Goal: Task Accomplishment & Management: Use online tool/utility

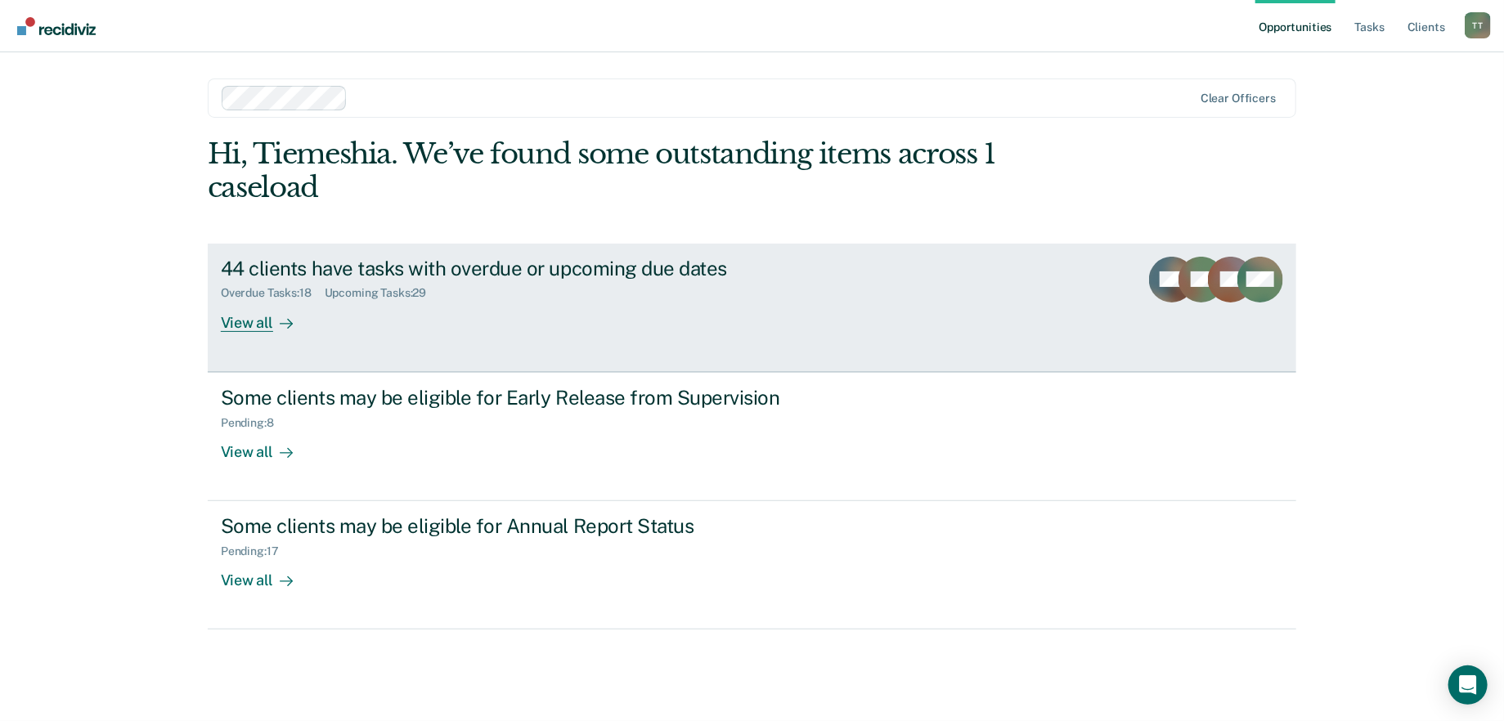
click at [553, 310] on div "44 clients have tasks with overdue or upcoming due dates Overdue Tasks : 18 Upc…" at bounding box center [527, 294] width 613 height 75
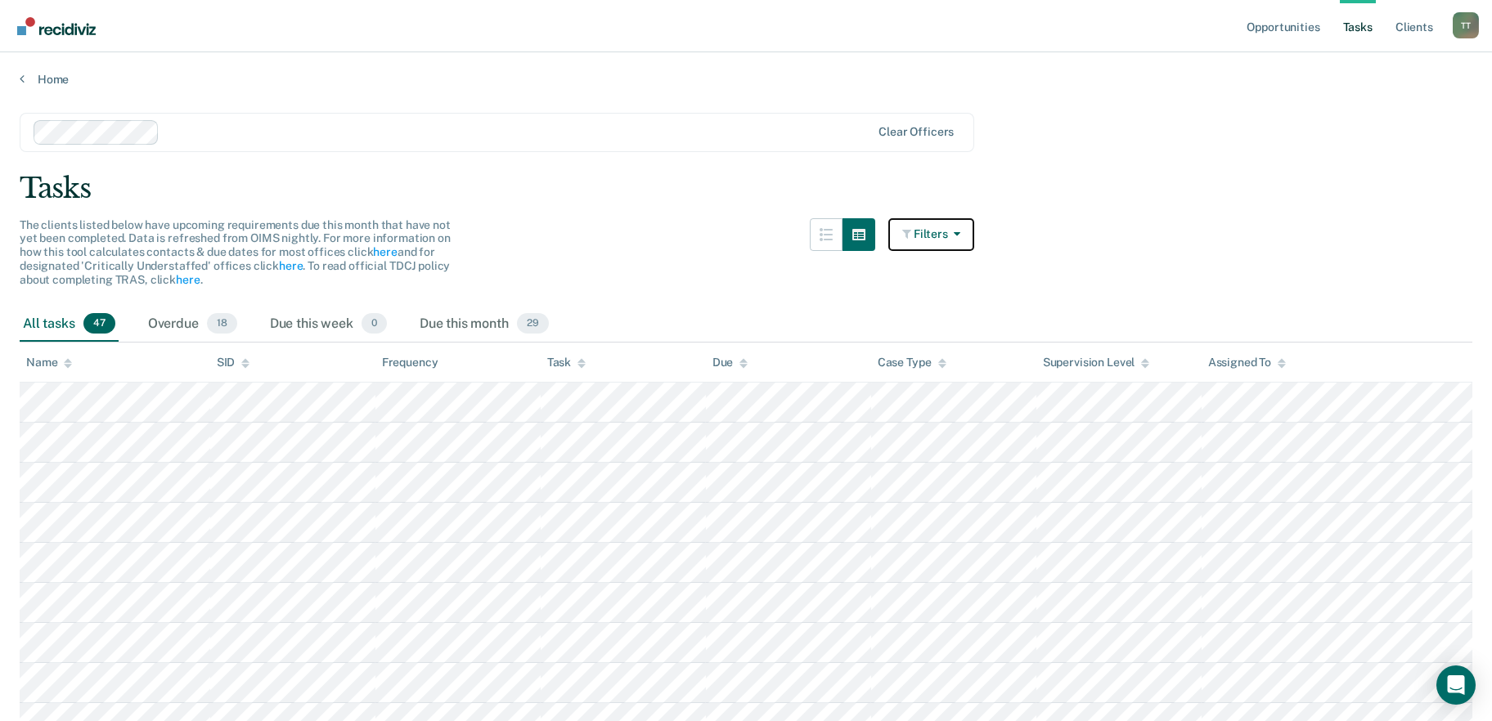
click at [932, 236] on button "Filters" at bounding box center [931, 234] width 87 height 33
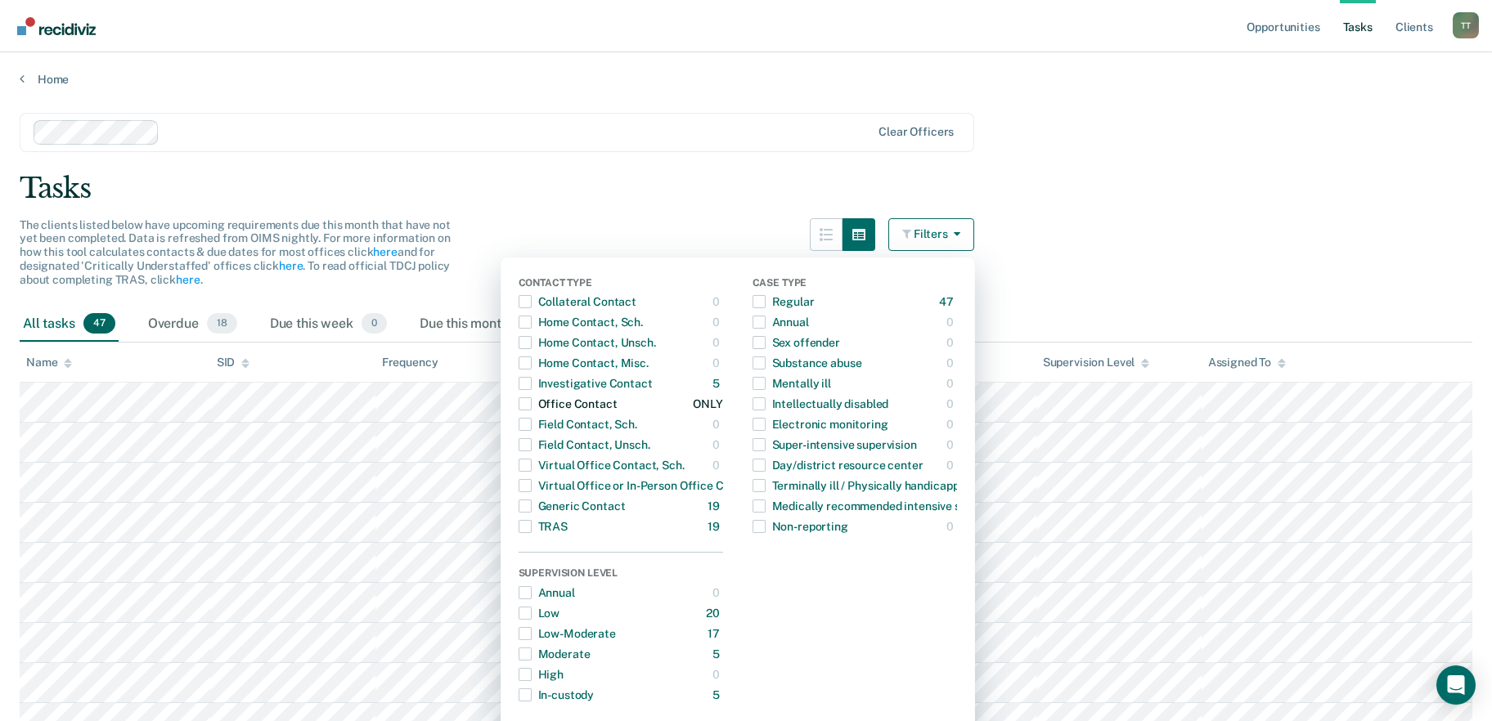
click at [541, 404] on div "Office Contact" at bounding box center [568, 404] width 99 height 26
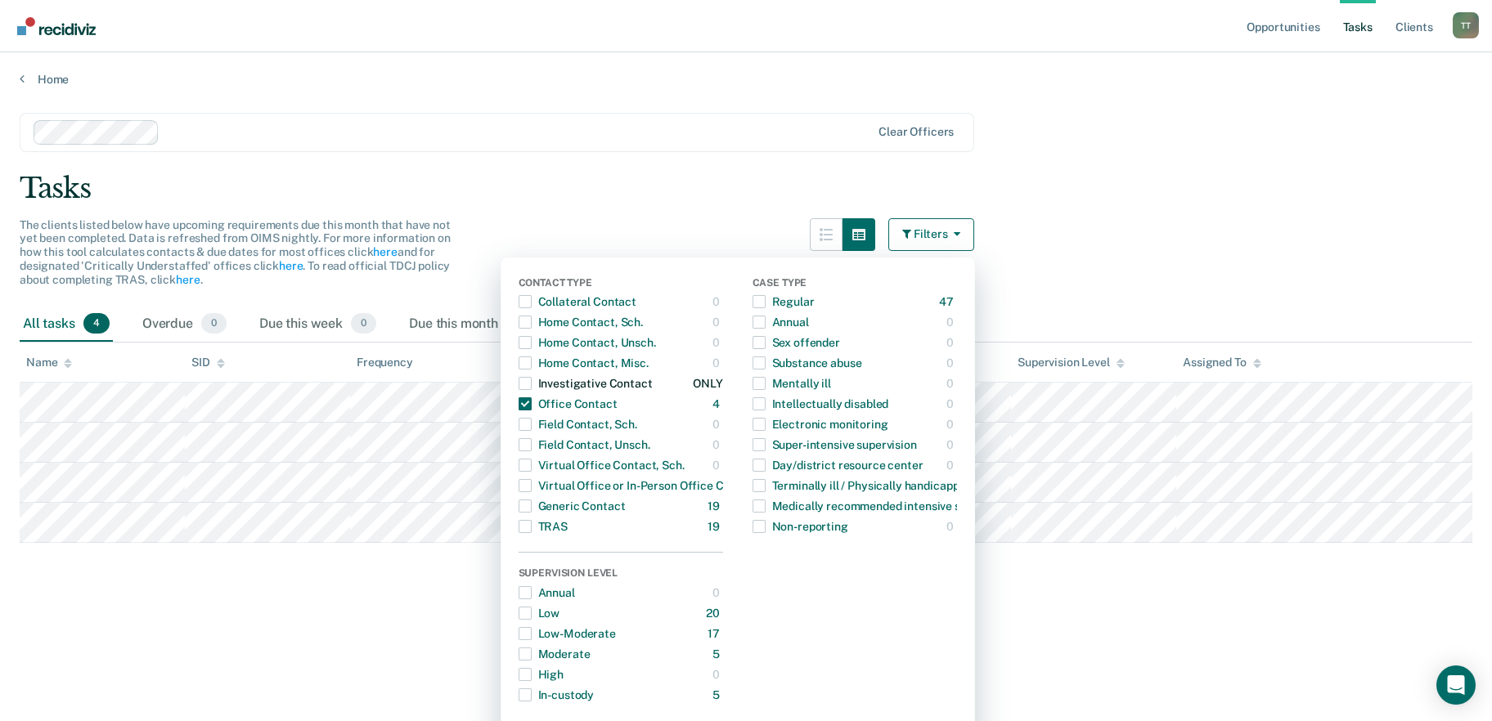
click at [532, 389] on div "button" at bounding box center [525, 383] width 13 height 26
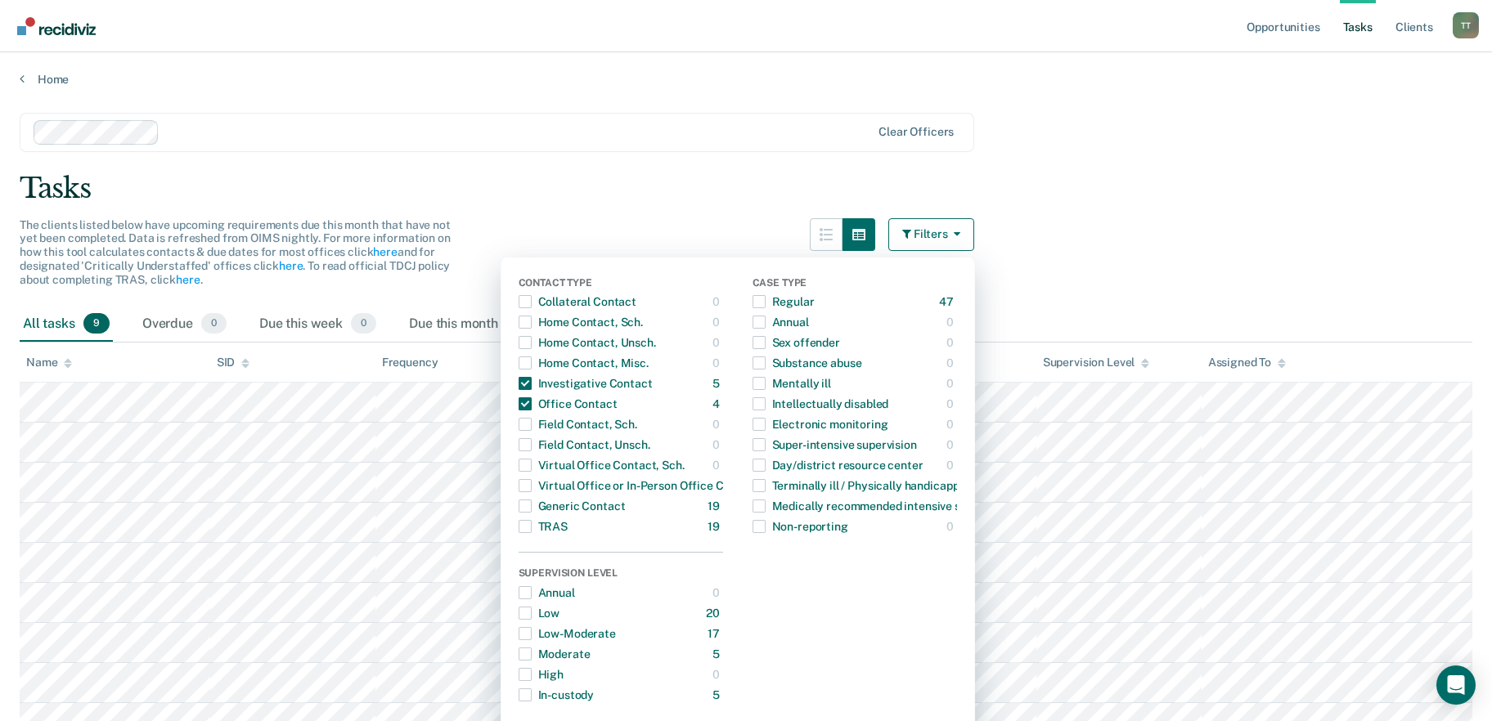
click at [546, 166] on main "Clear officers Tasks The clients listed below have upcoming requirements due th…" at bounding box center [746, 445] width 1492 height 717
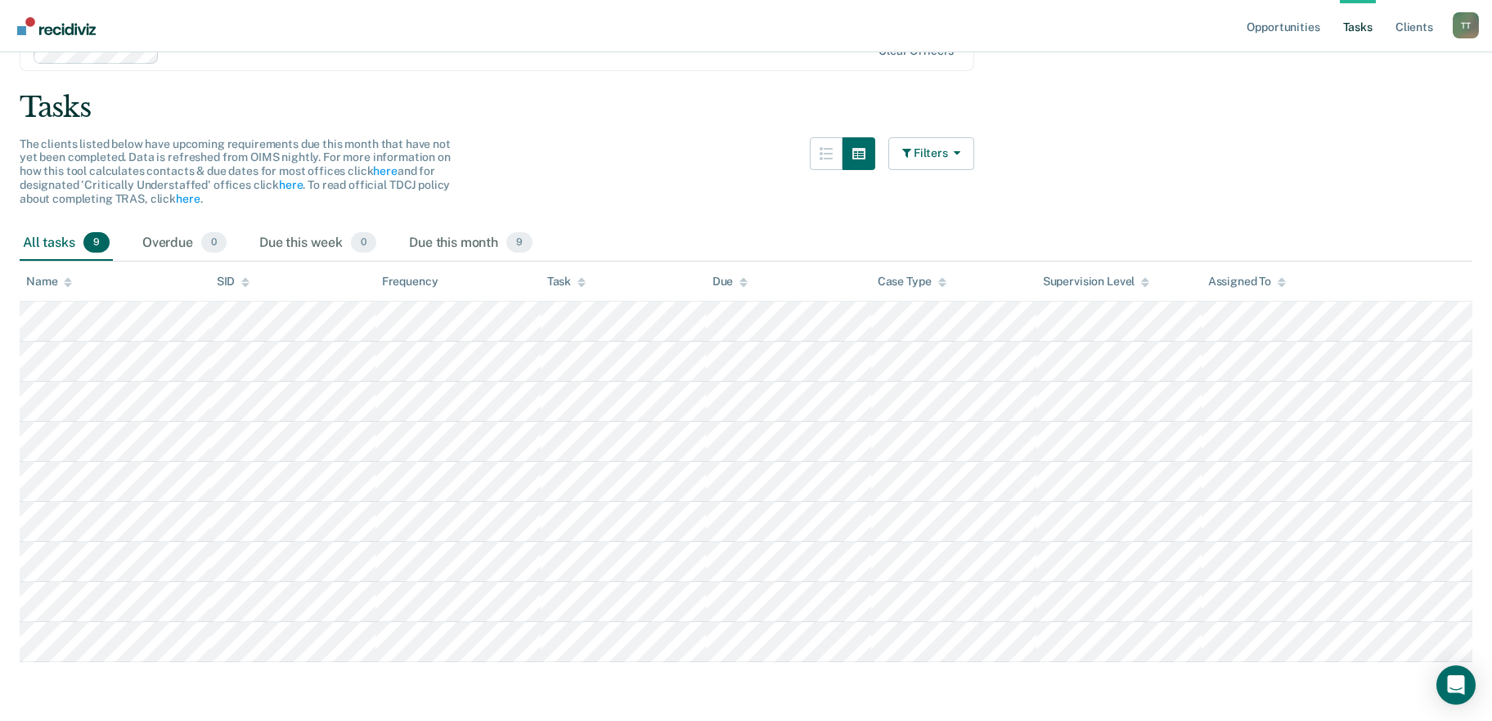
scroll to position [82, 0]
click at [860, 156] on icon "button" at bounding box center [858, 152] width 13 height 13
click at [941, 151] on button "Filters" at bounding box center [931, 153] width 87 height 33
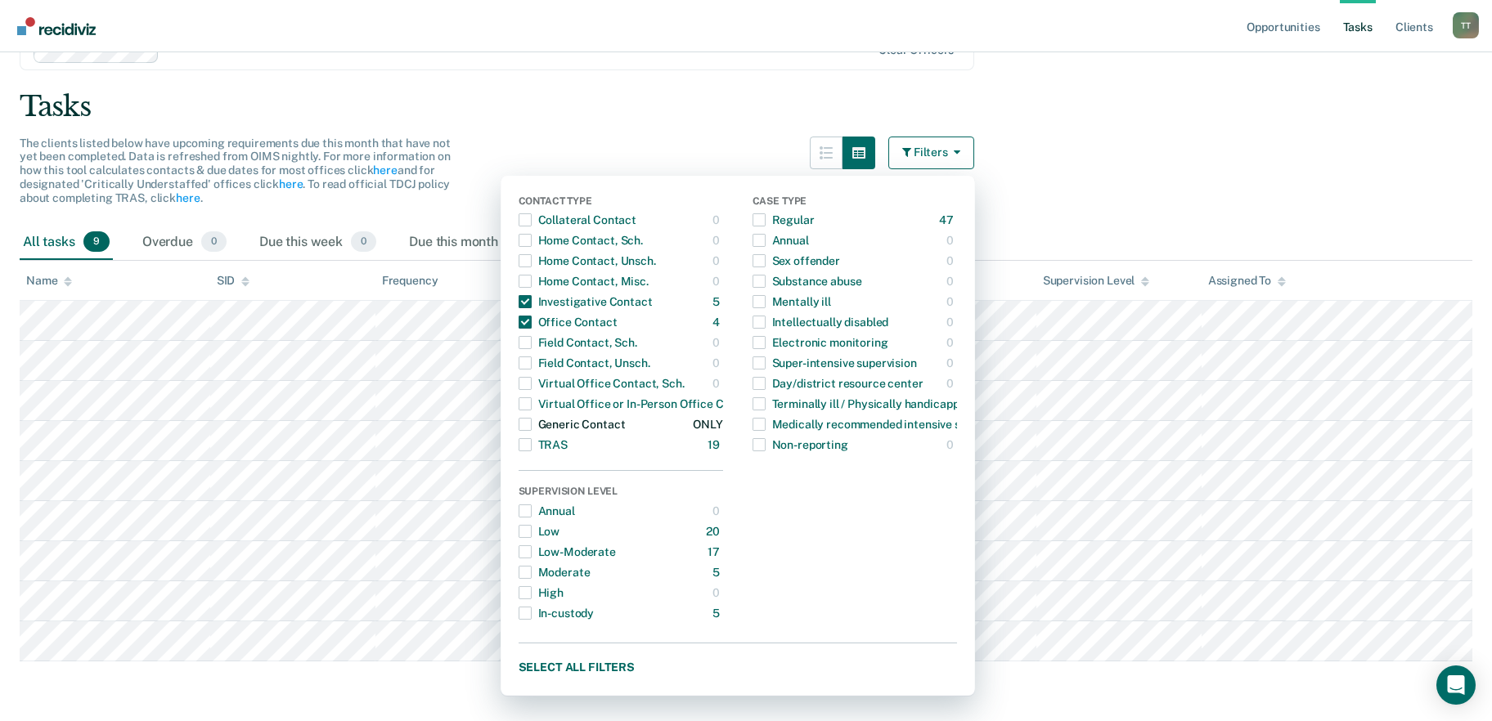
click at [532, 418] on span "button" at bounding box center [525, 424] width 13 height 13
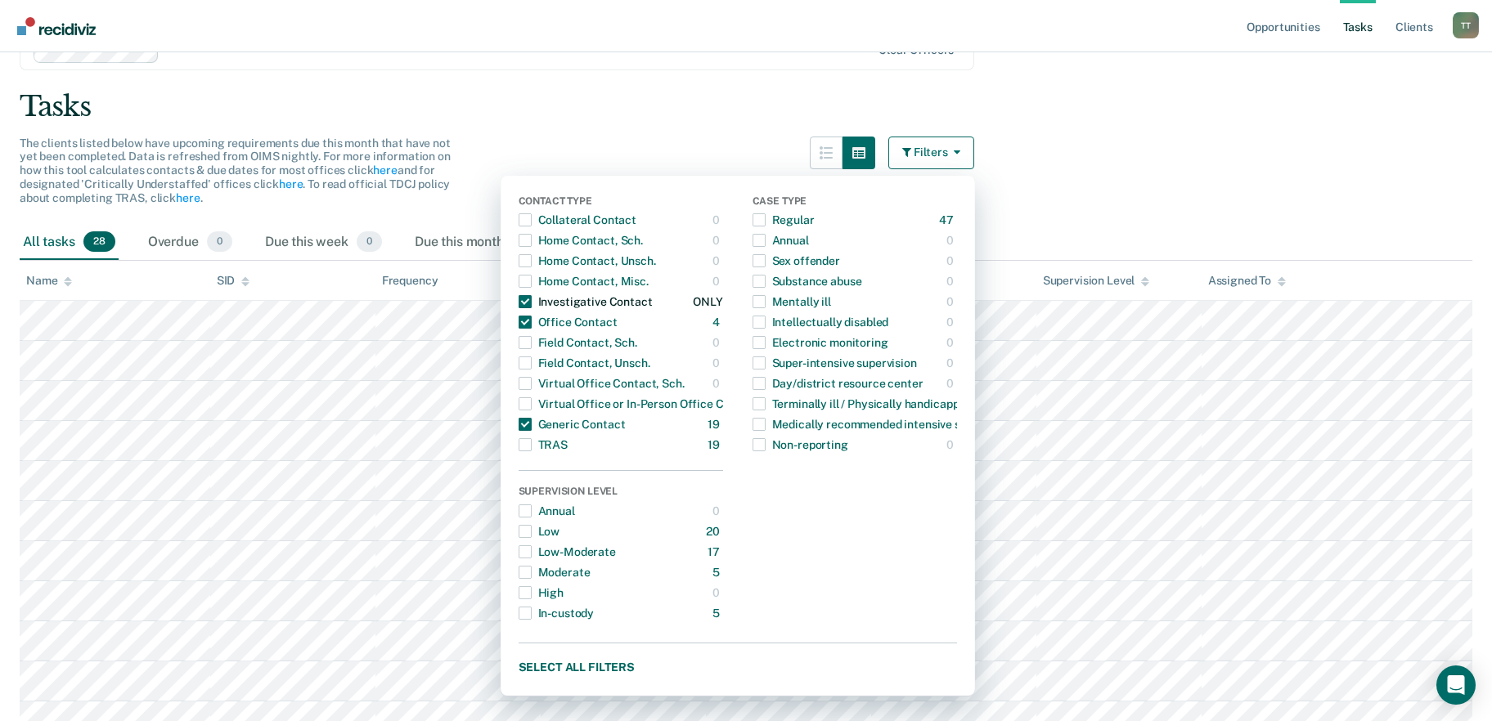
click at [532, 302] on span "button" at bounding box center [525, 301] width 13 height 13
click at [1251, 146] on main "Clear officers Tasks The clients listed below have upcoming requirements due th…" at bounding box center [746, 644] width 1492 height 1278
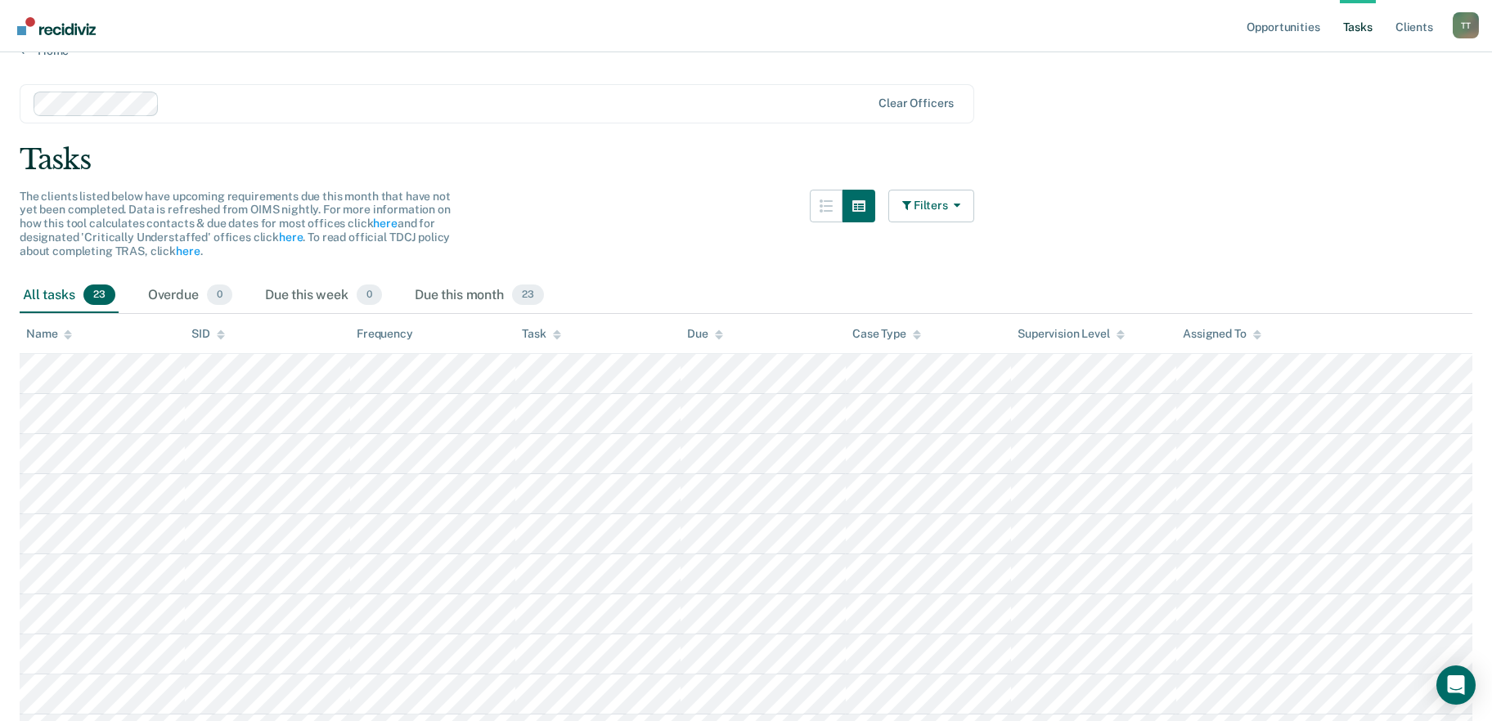
scroll to position [0, 0]
